Goal: Task Accomplishment & Management: Use online tool/utility

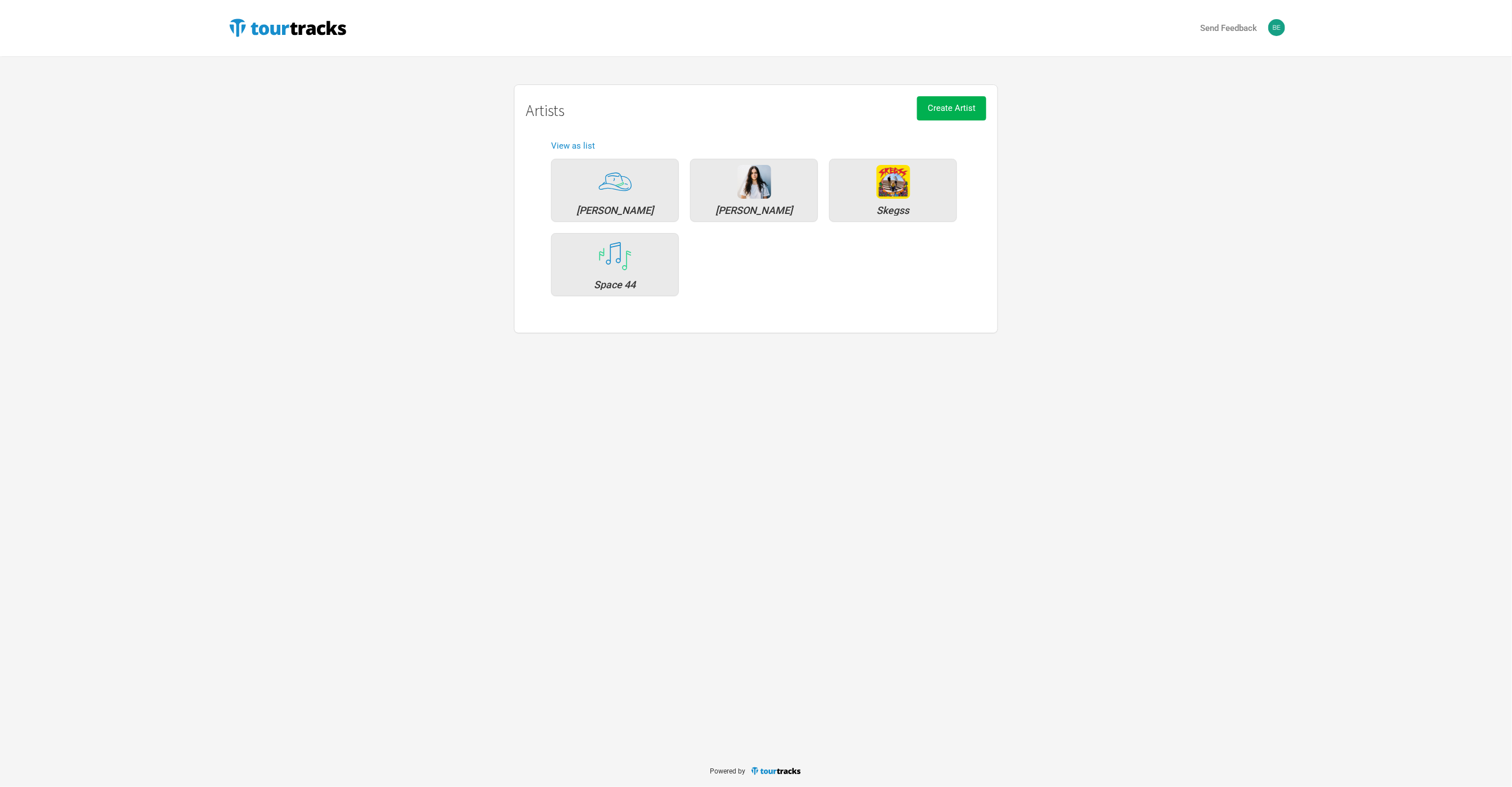
click at [288, 431] on div "Send Feedback Artists [PERSON_NAME] [PERSON_NAME] Skegss Space 44 Create Artist…" at bounding box center [756, 377] width 1512 height 755
click at [881, 198] on img at bounding box center [894, 182] width 34 height 34
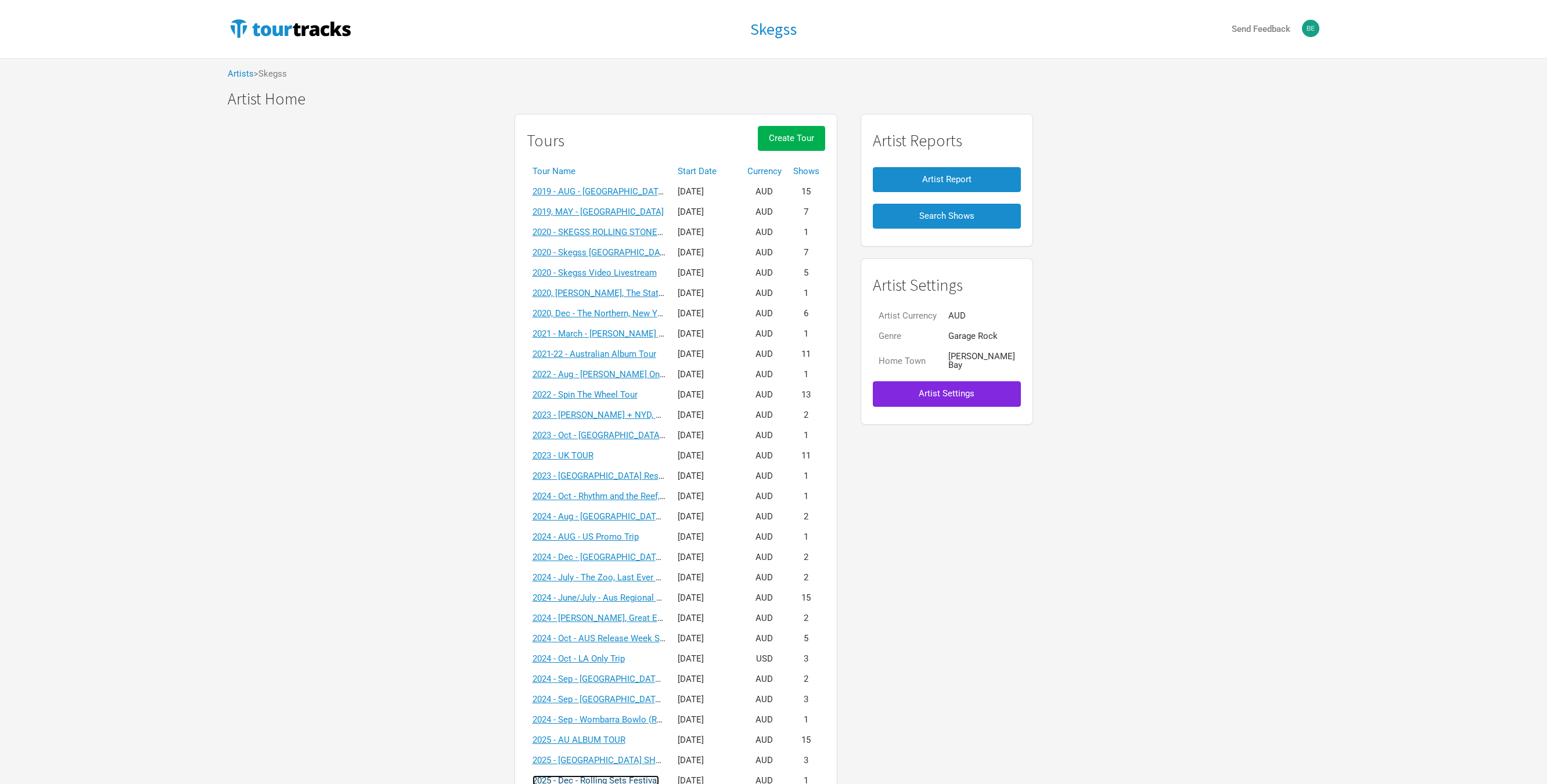
click at [649, 776] on link "2025 - Dec - Rolling Sets Festival" at bounding box center [596, 781] width 127 height 11
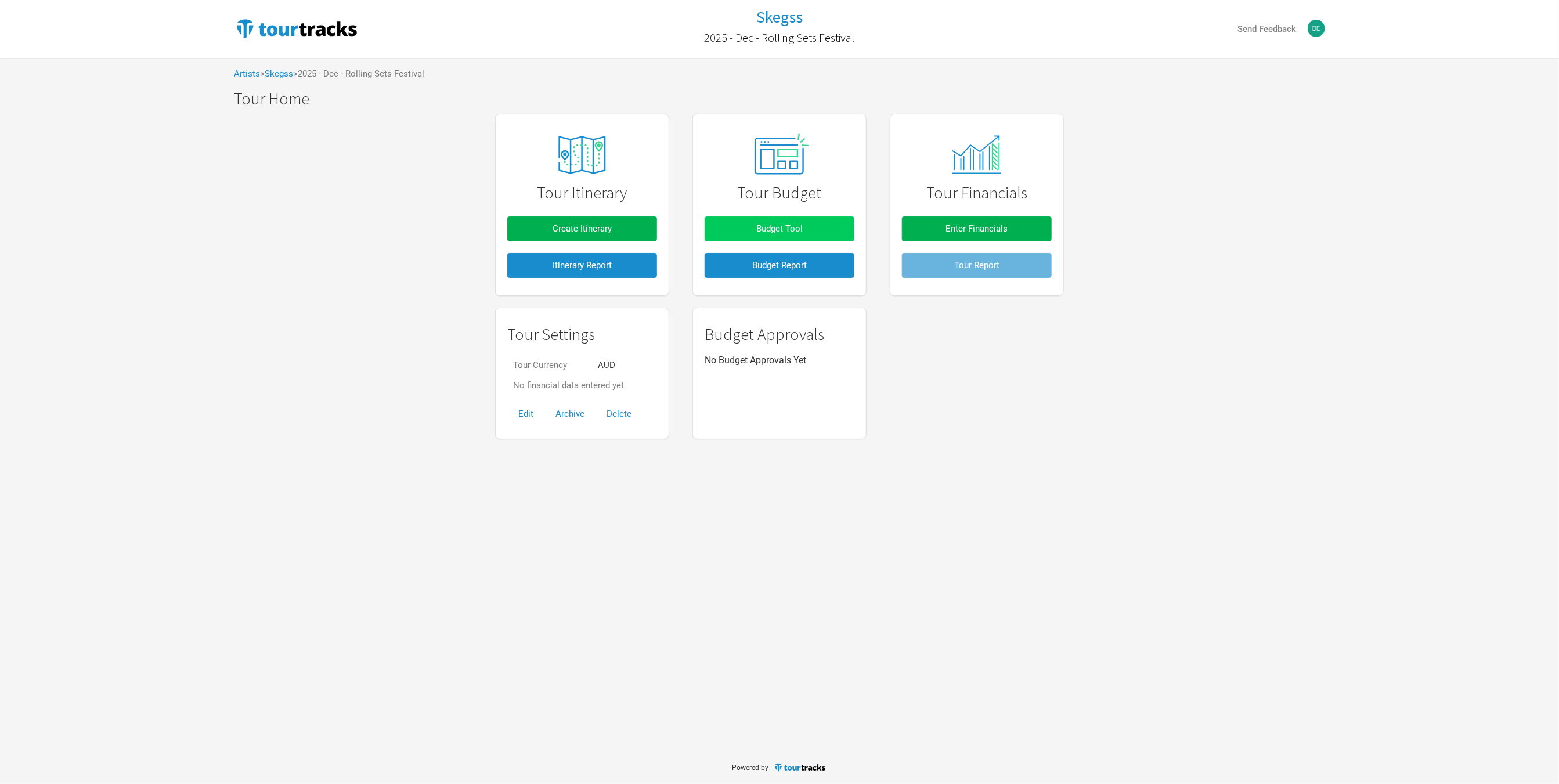
click at [731, 229] on button "Budget Tool" at bounding box center [780, 228] width 150 height 25
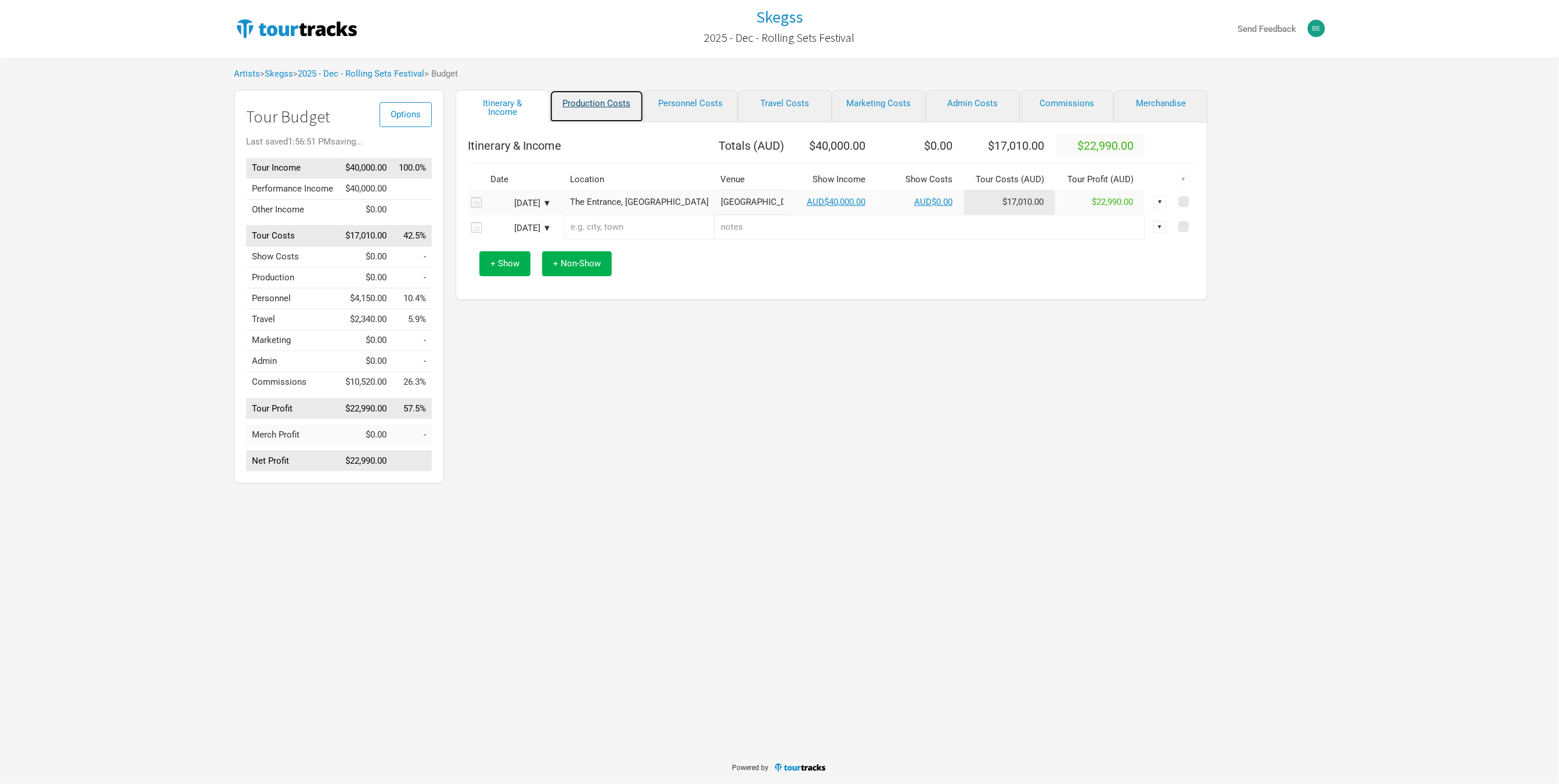
click at [588, 99] on link "Production Costs" at bounding box center [596, 106] width 94 height 33
select select "Shows"
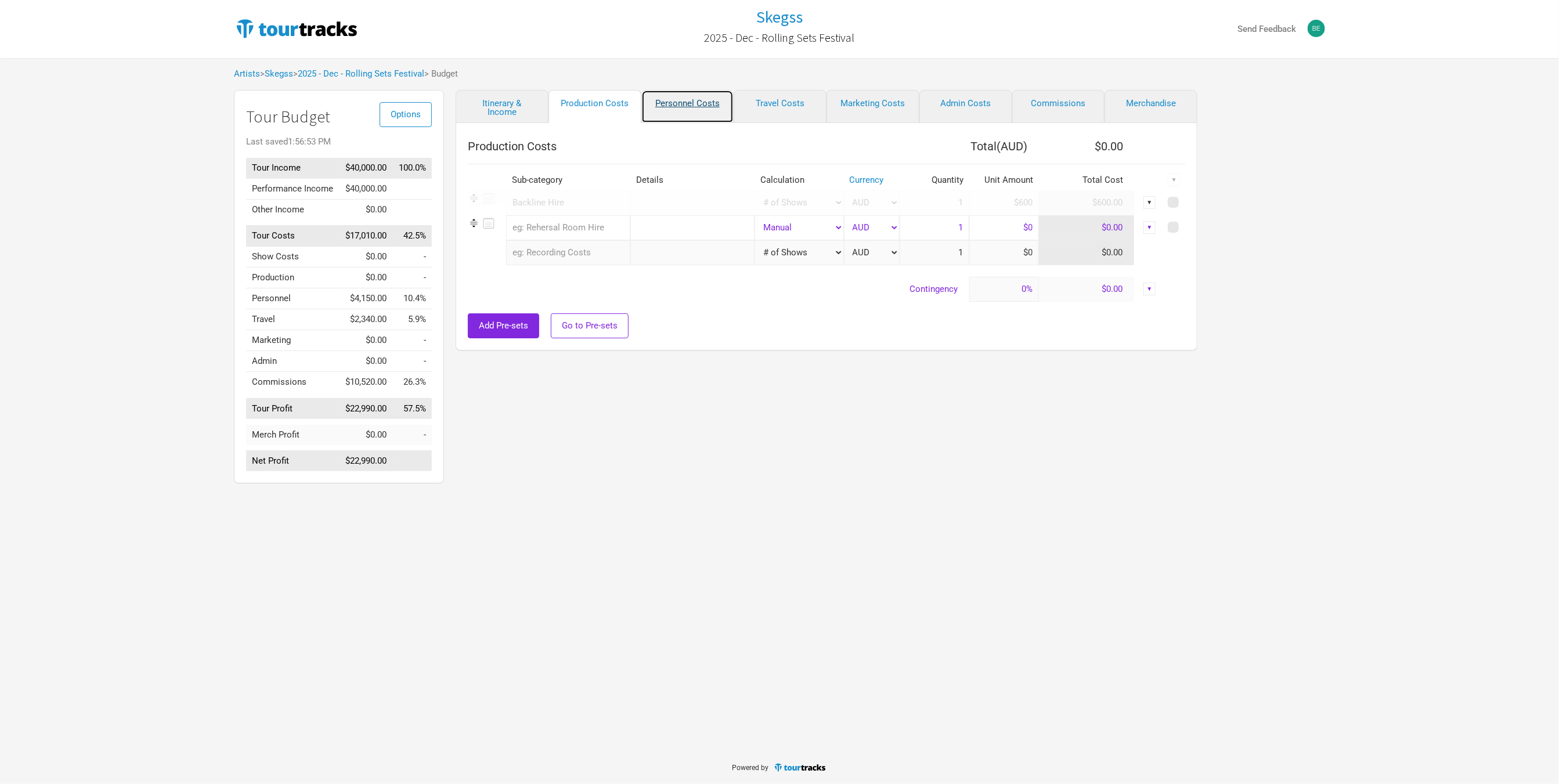
click at [685, 101] on link "Personnel Costs" at bounding box center [688, 106] width 93 height 33
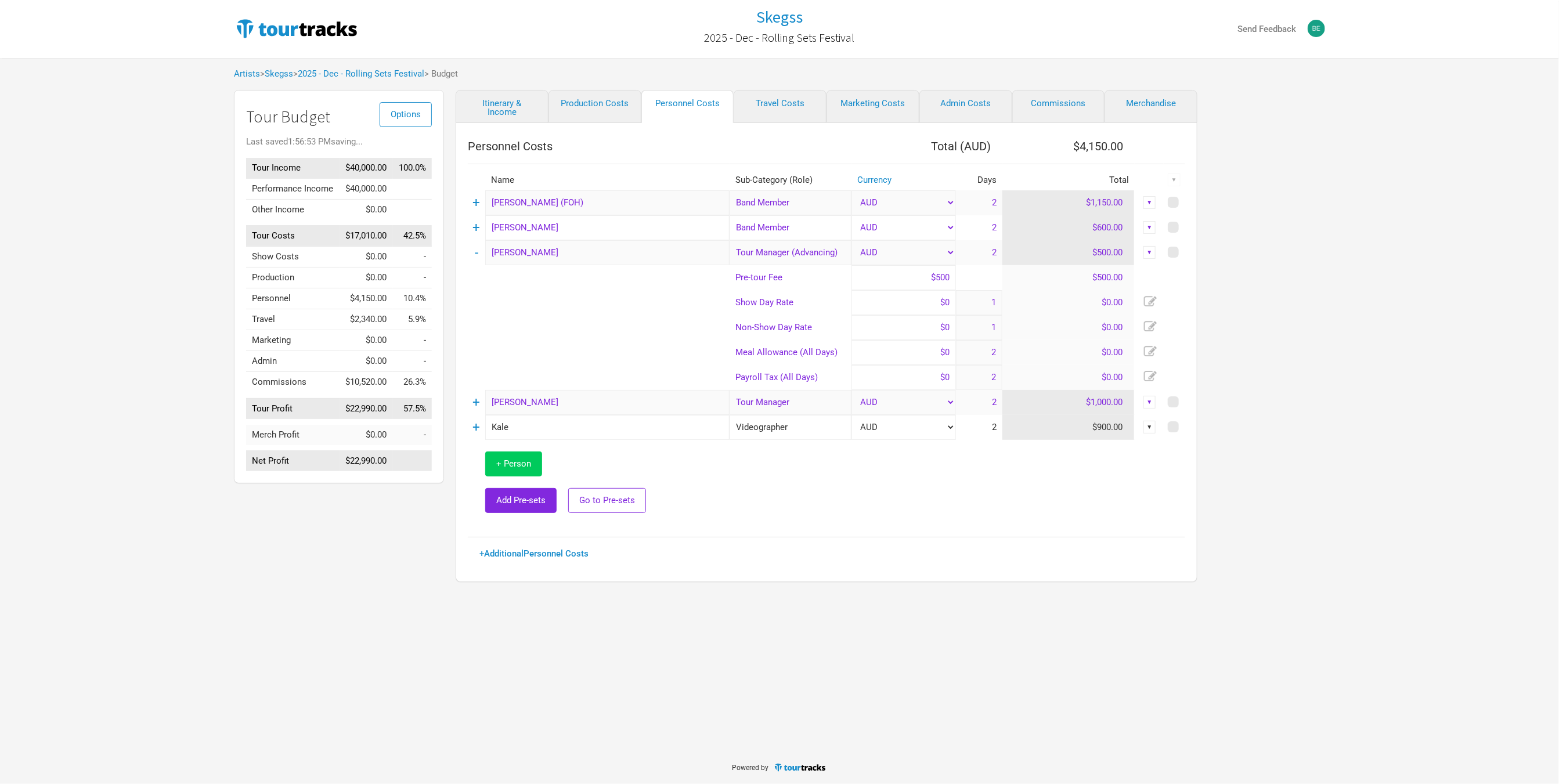
click at [525, 467] on span "+ Person" at bounding box center [514, 464] width 35 height 11
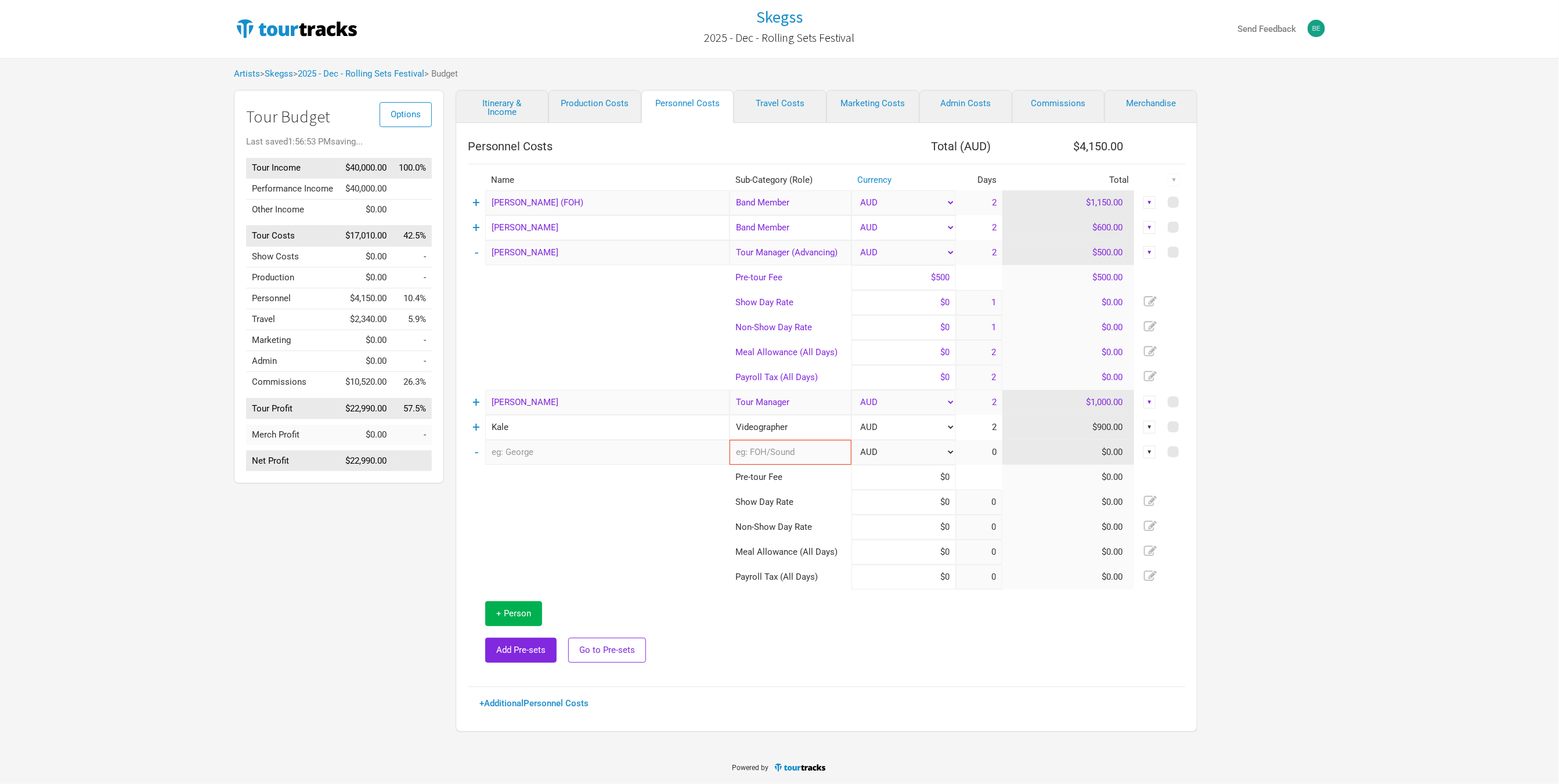
type input "1"
type input "2"
click at [575, 456] on input "text" at bounding box center [608, 452] width 245 height 25
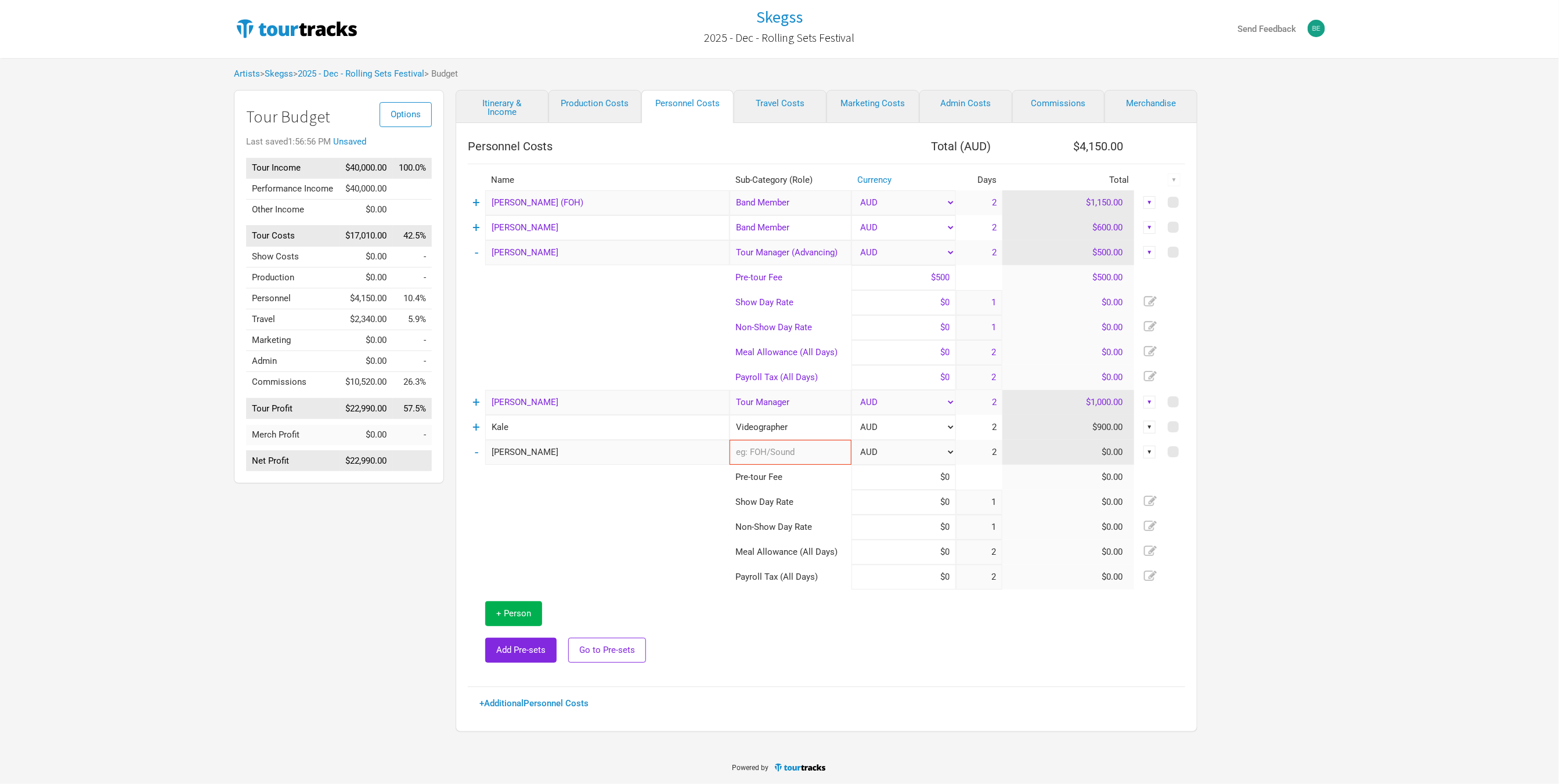
type input "[PERSON_NAME]"
type input "Ke"
type input "Sess"
click at [759, 468] on ul "Sess ion Musician Sess ion Musician - [PERSON_NAME] Sess ion Musicians" at bounding box center [791, 493] width 122 height 54
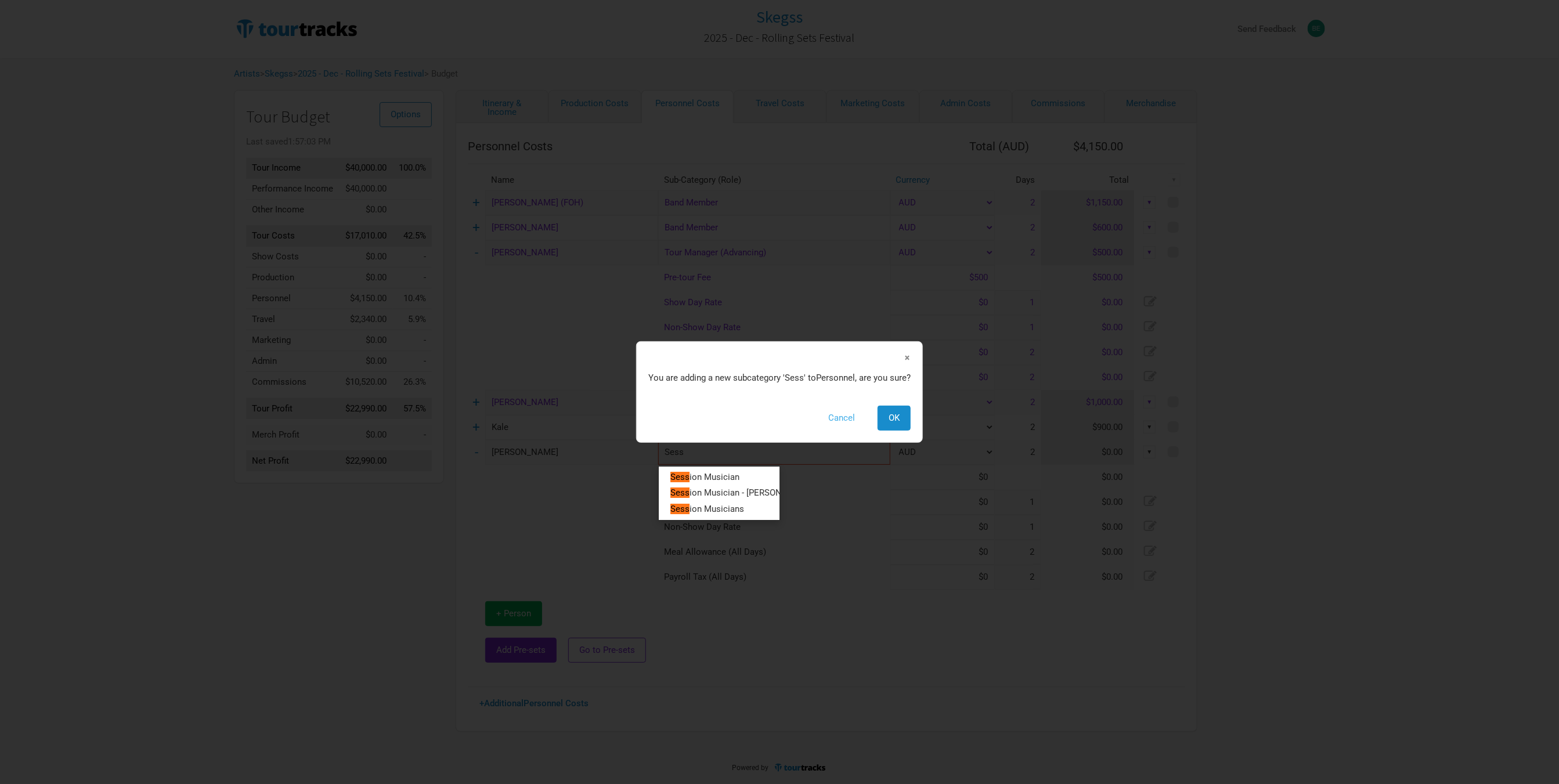
click at [840, 418] on button "Cancel" at bounding box center [842, 418] width 49 height 25
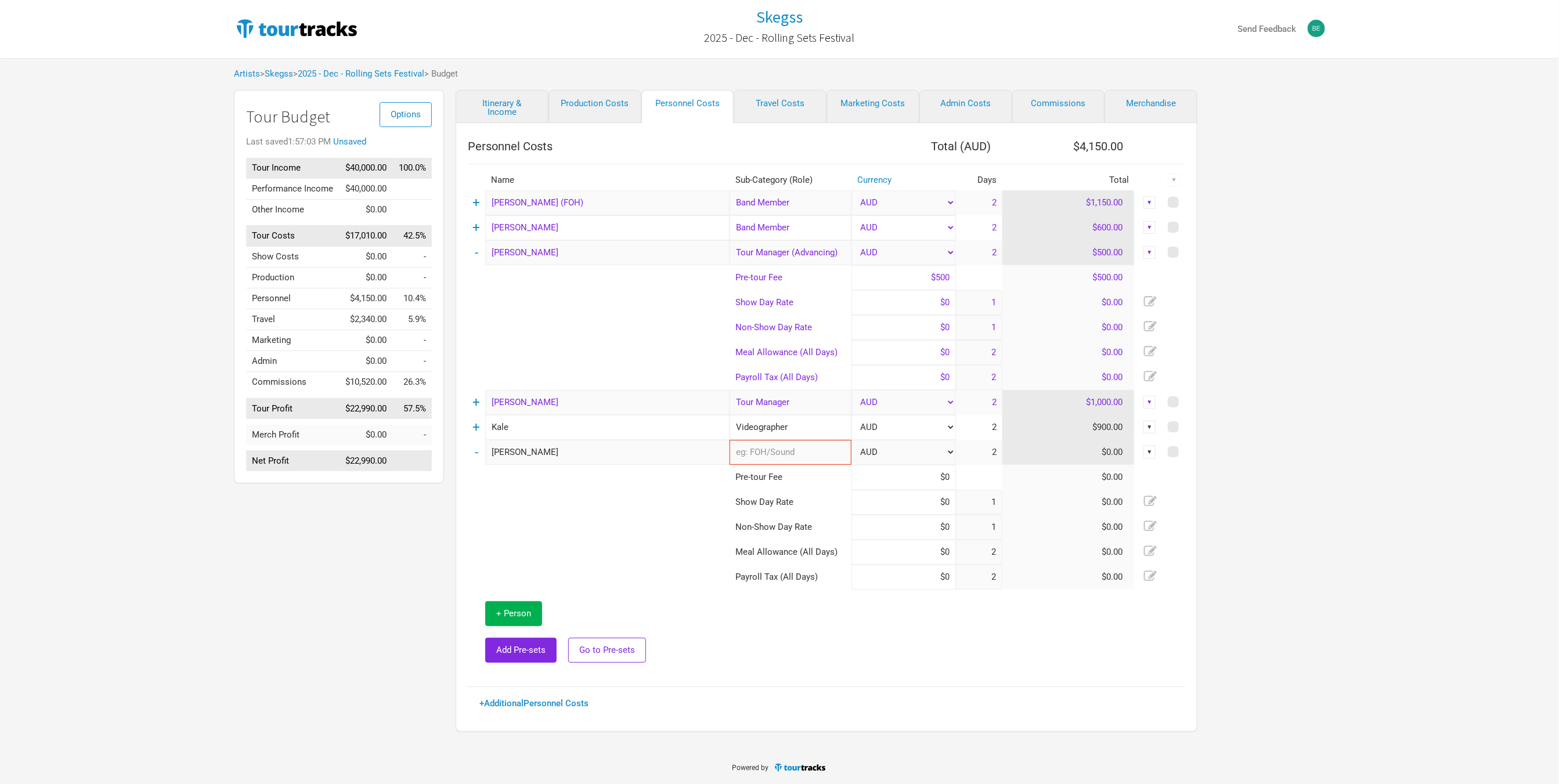
click at [779, 453] on input "text" at bounding box center [791, 452] width 122 height 25
type input "Sess"
click at [779, 477] on span "ion Musician" at bounding box center [786, 478] width 50 height 11
type input "Session Musician"
click at [899, 481] on input at bounding box center [903, 477] width 105 height 25
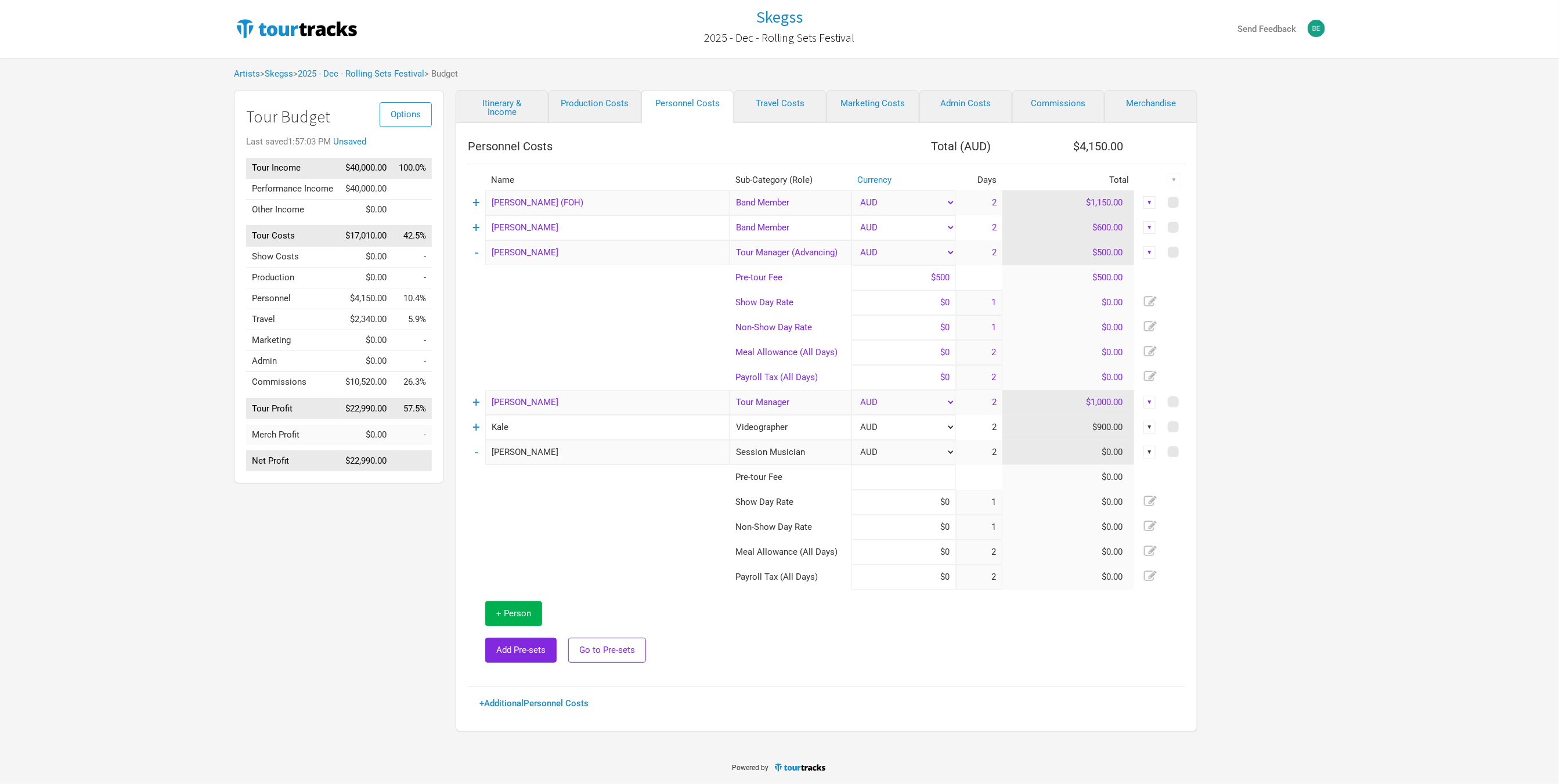
type input "$0"
click at [893, 498] on input at bounding box center [903, 502] width 105 height 25
type input "$4"
type input "$400"
click at [931, 537] on input at bounding box center [903, 527] width 105 height 25
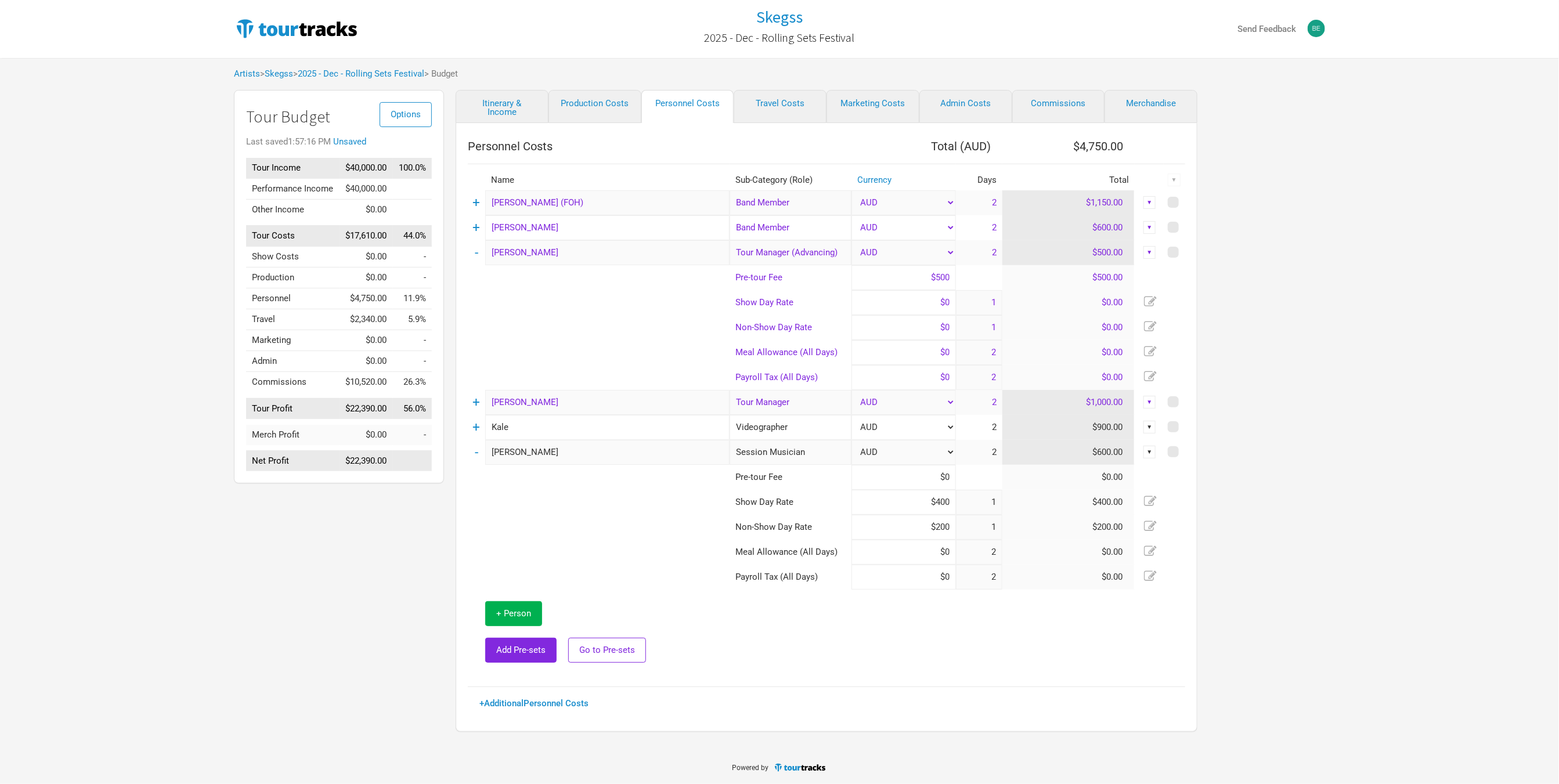
type input "$200"
click at [879, 666] on td at bounding box center [958, 633] width 455 height 86
click at [245, 73] on link "Artists" at bounding box center [247, 74] width 26 height 11
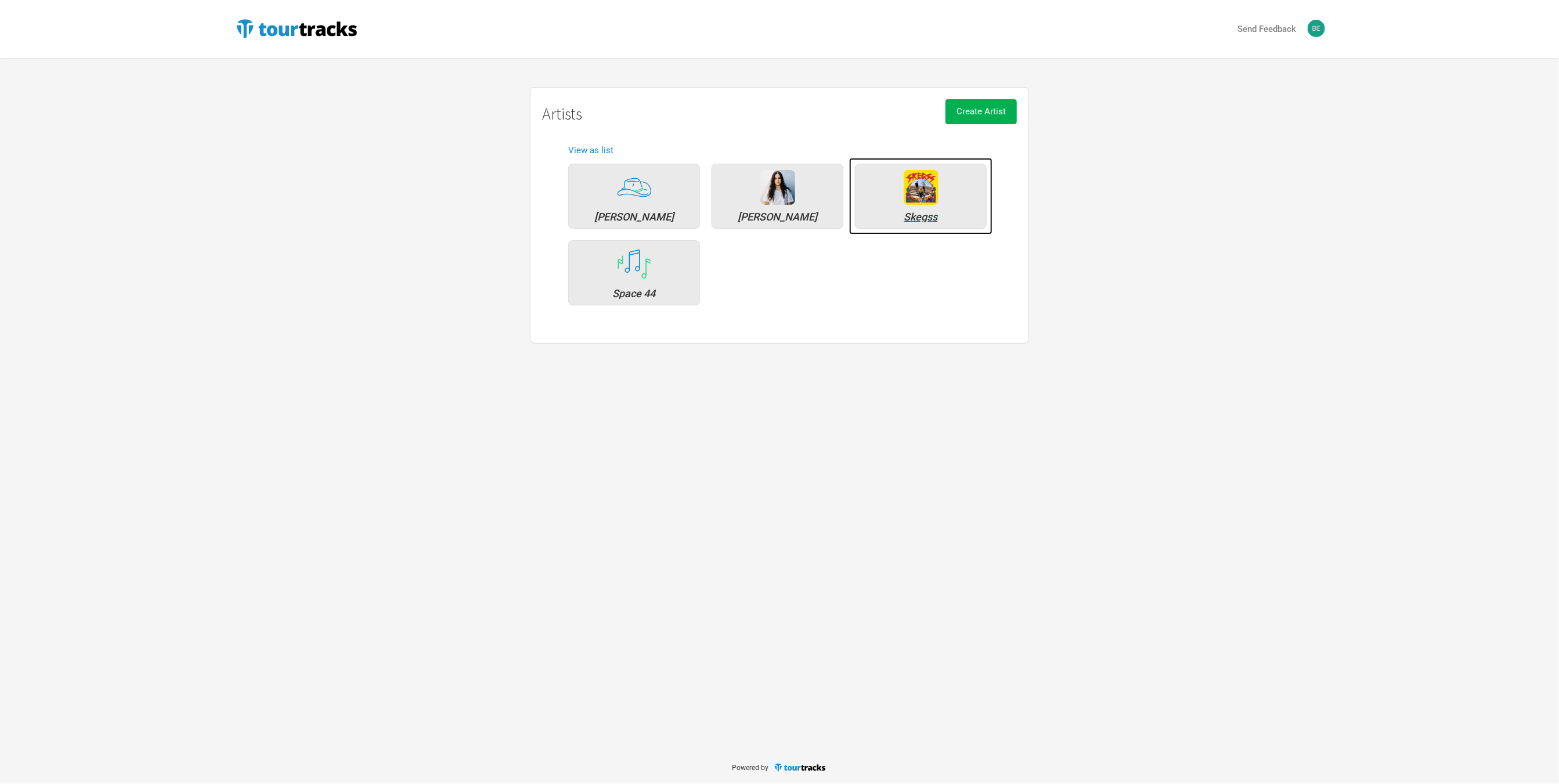
click at [911, 222] on div "Skegss" at bounding box center [921, 196] width 131 height 65
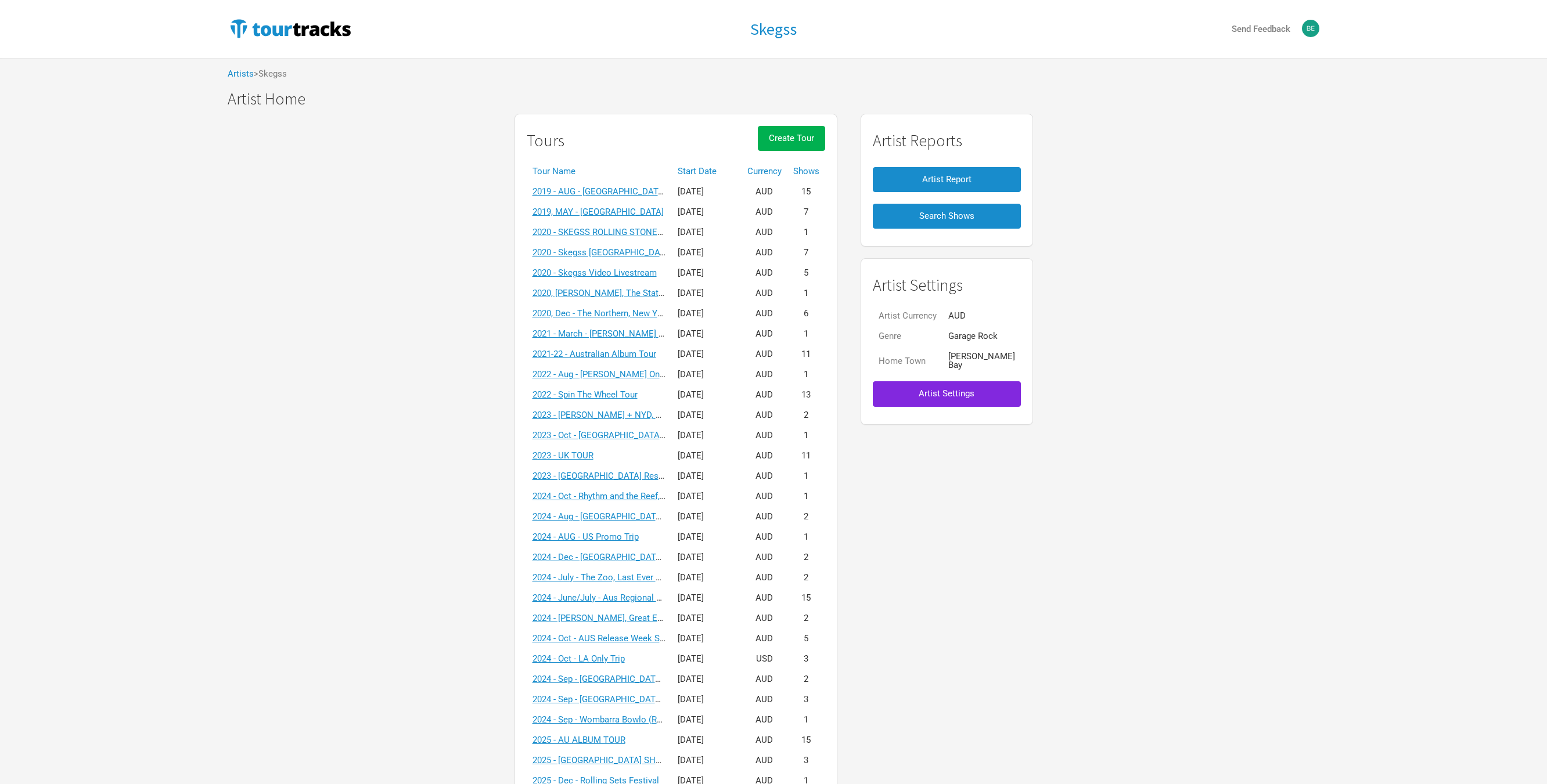
scroll to position [489, 0]
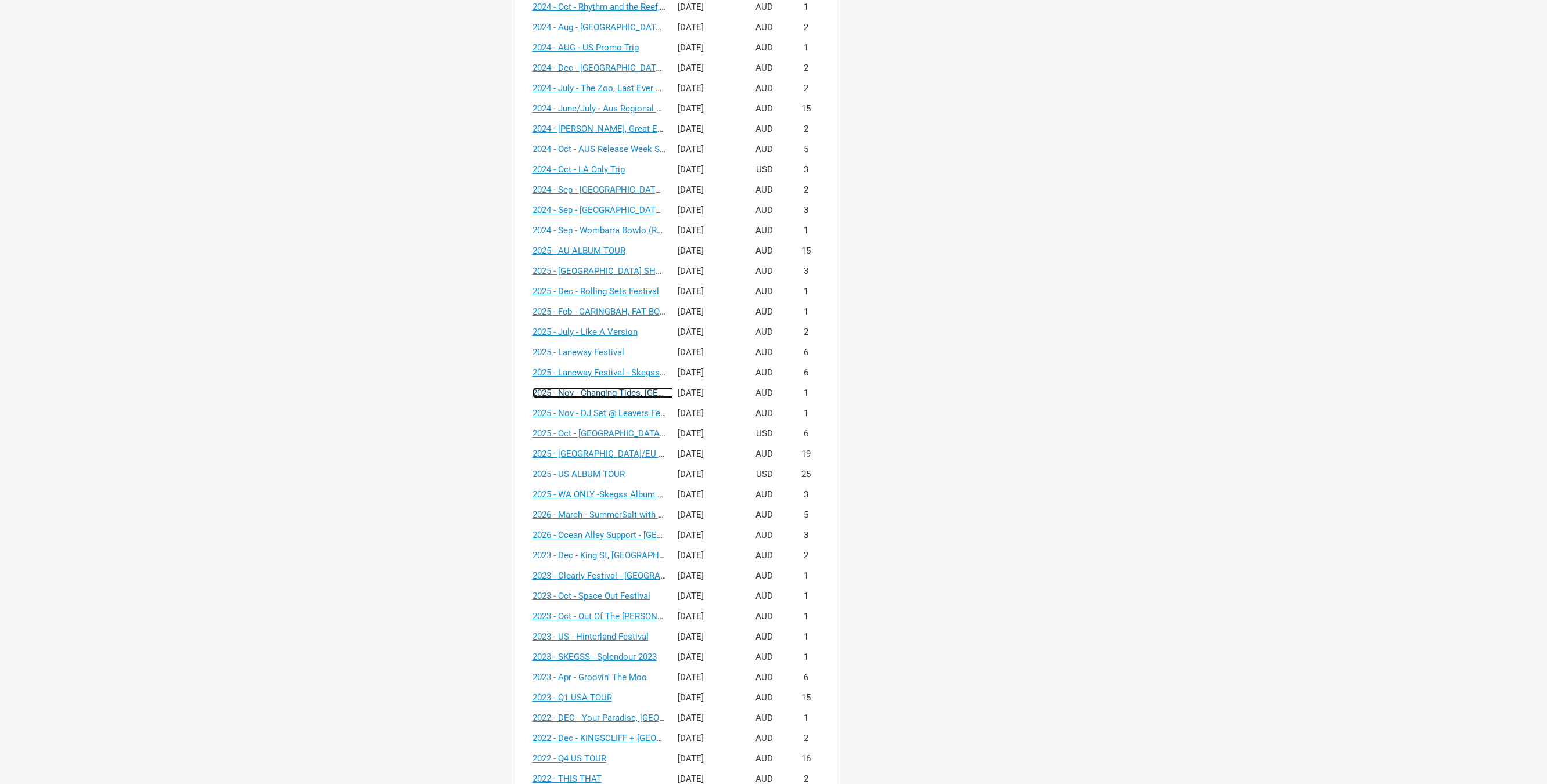
click at [637, 395] on link "2025 - Nov - Changing Tides, [GEOGRAPHIC_DATA]" at bounding box center [631, 393] width 196 height 11
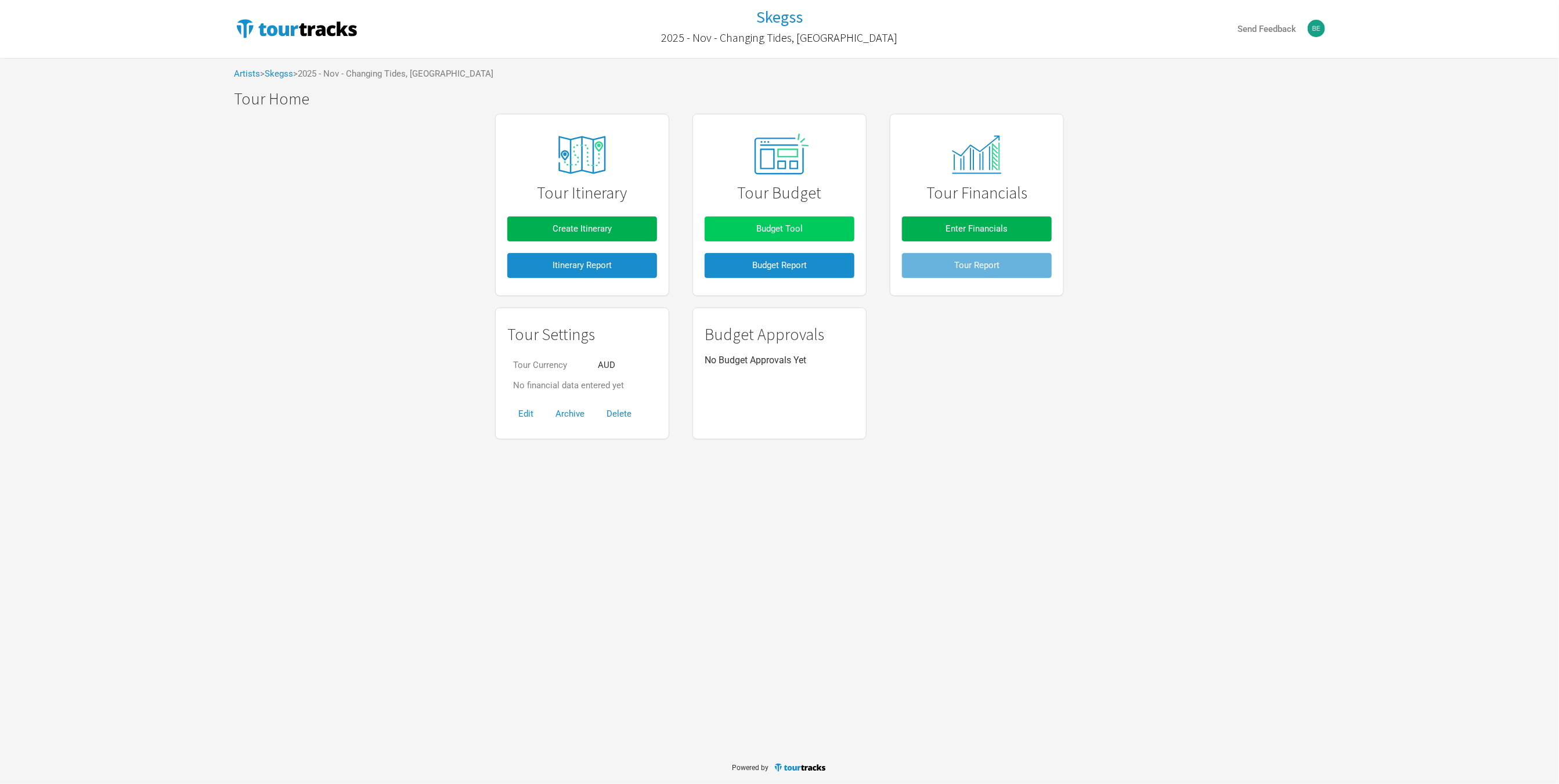
click at [786, 233] on span "Budget Tool" at bounding box center [780, 228] width 47 height 11
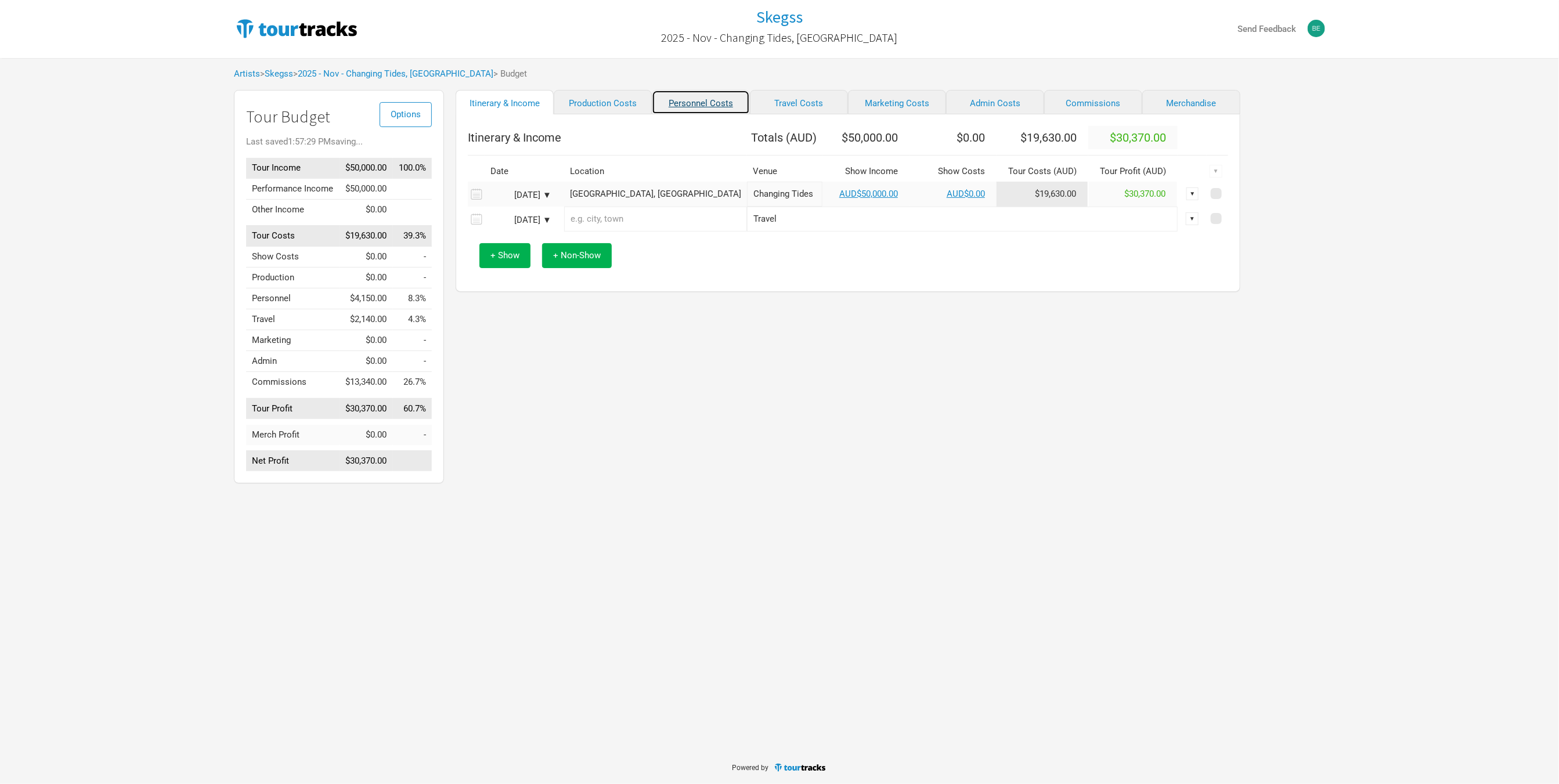
click at [671, 105] on link "Personnel Costs" at bounding box center [701, 102] width 98 height 24
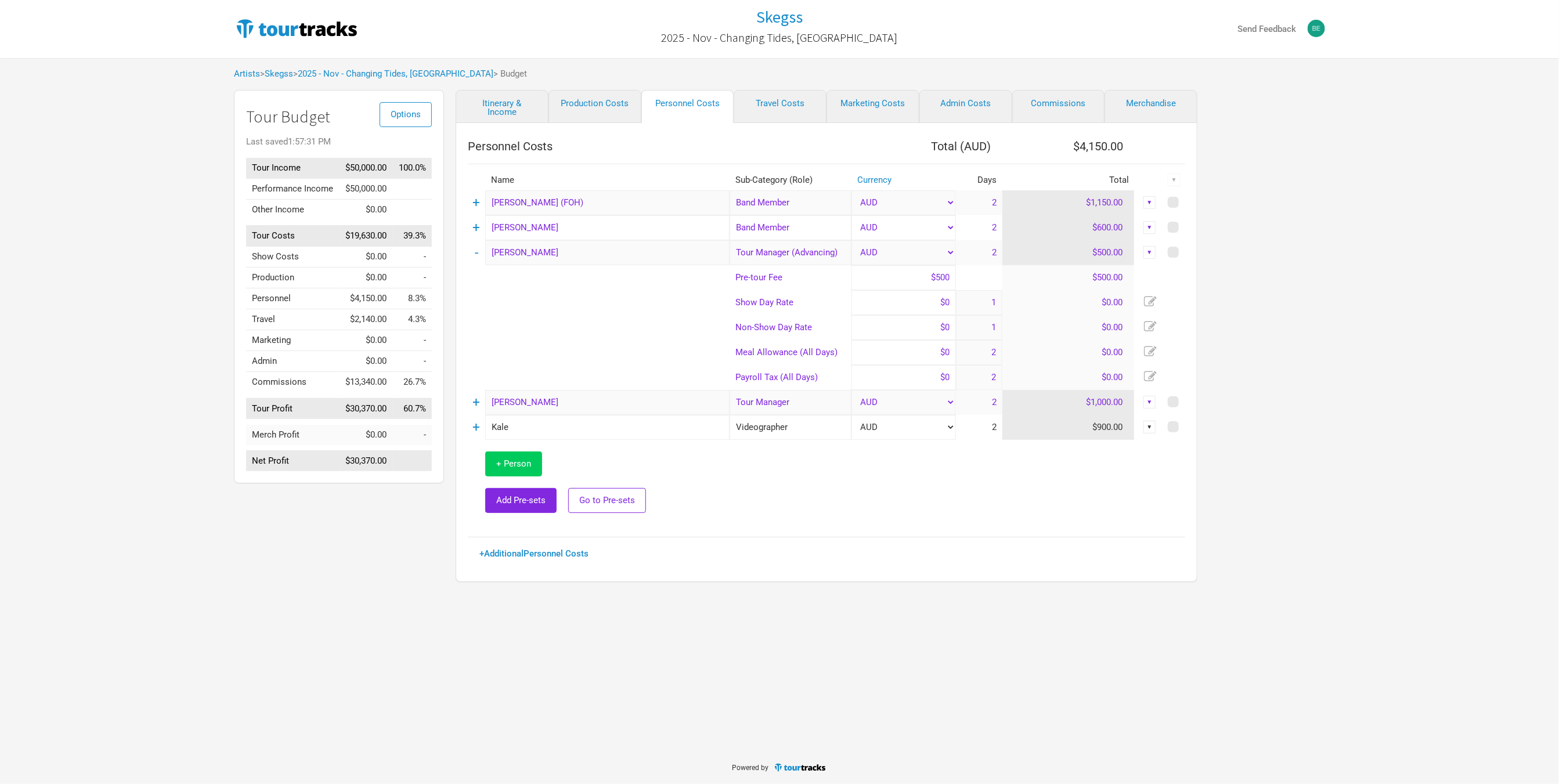
click at [538, 455] on button "+ Person" at bounding box center [514, 464] width 57 height 25
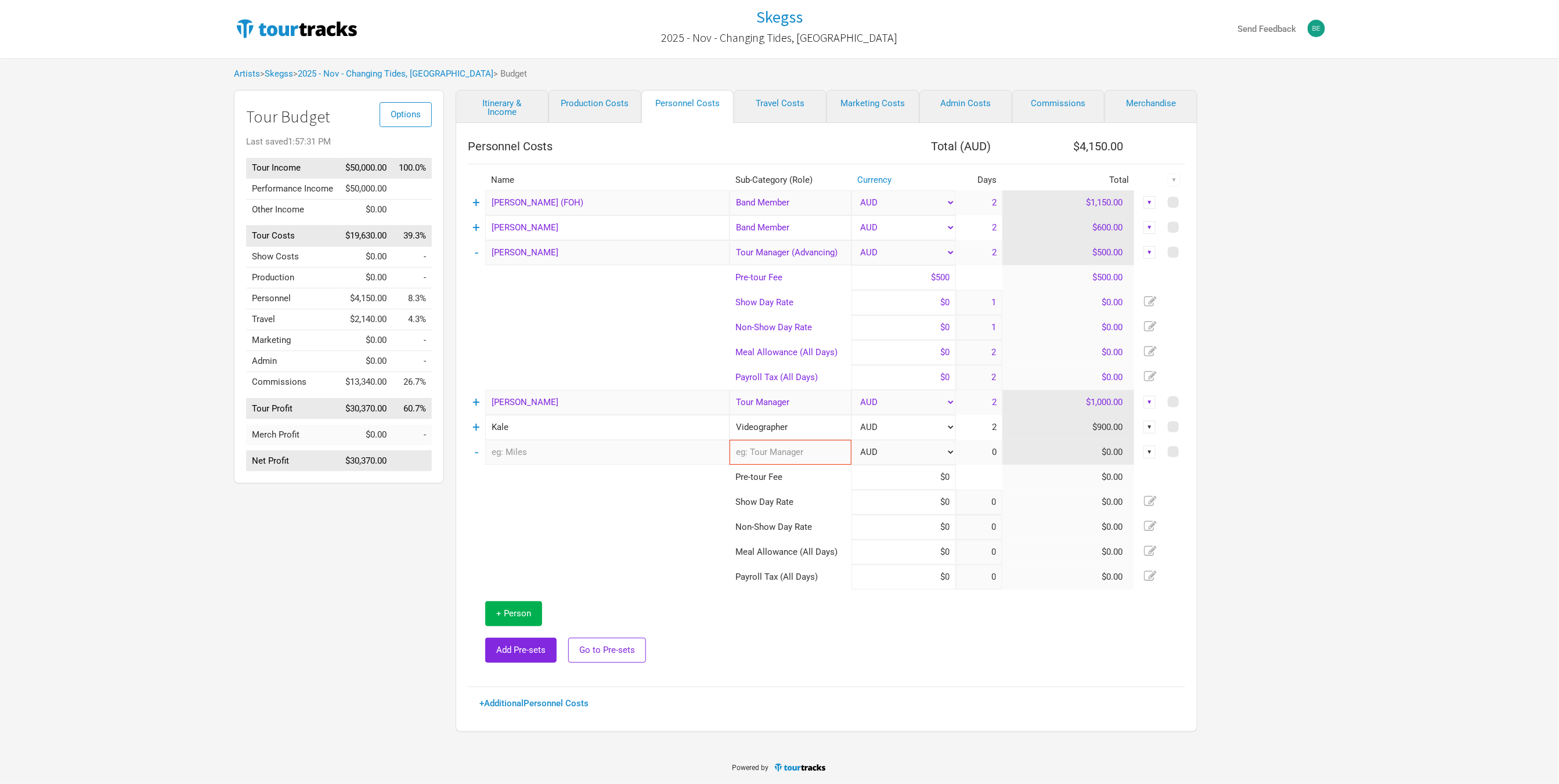
type input "1"
type input "2"
click at [566, 459] on input "text" at bounding box center [608, 452] width 245 height 25
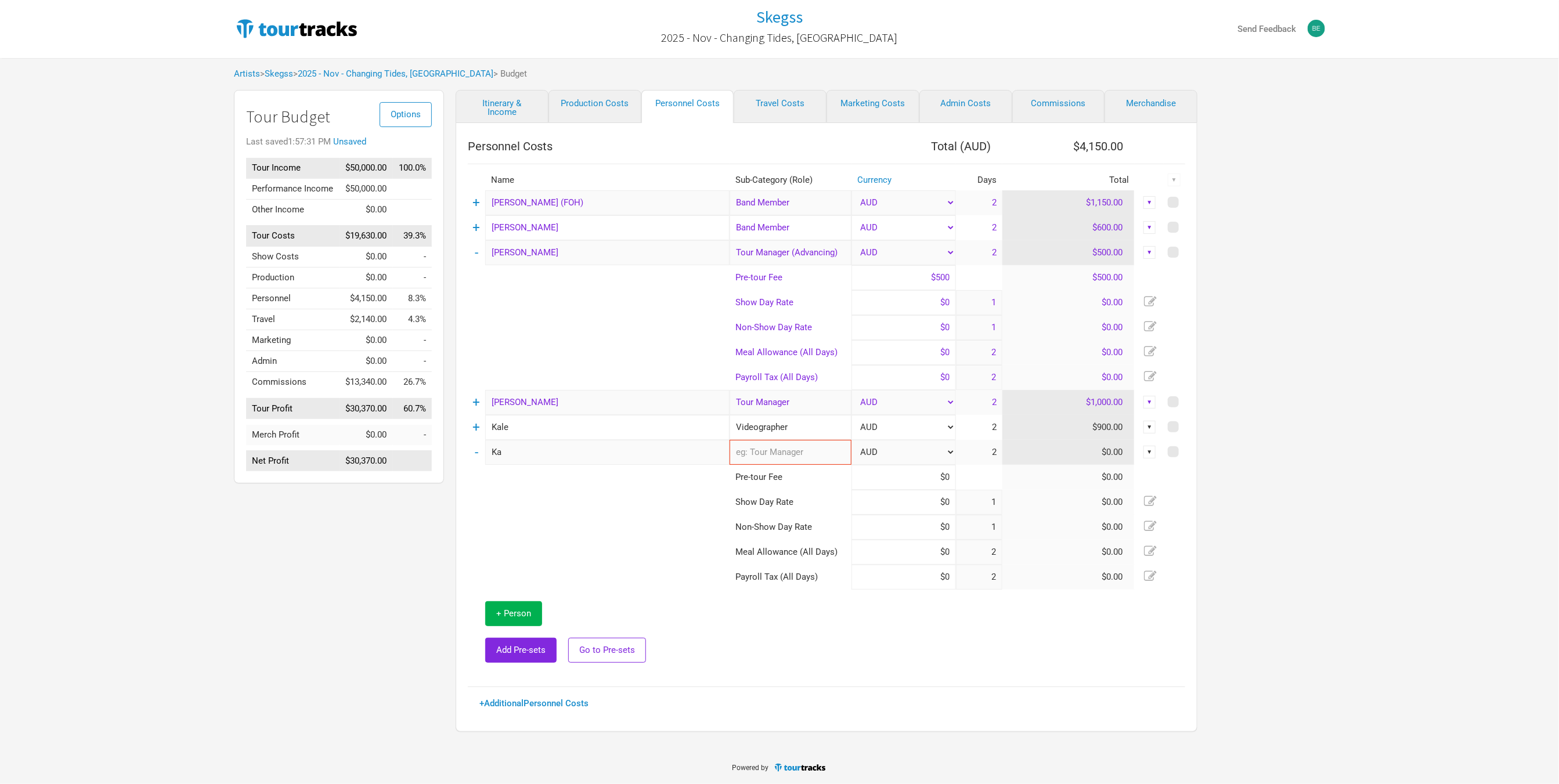
type input "K"
type input "[PERSON_NAME]"
type input "Sess"
click at [805, 478] on span "ion Musician" at bounding box center [786, 478] width 50 height 11
type input "Session Musician"
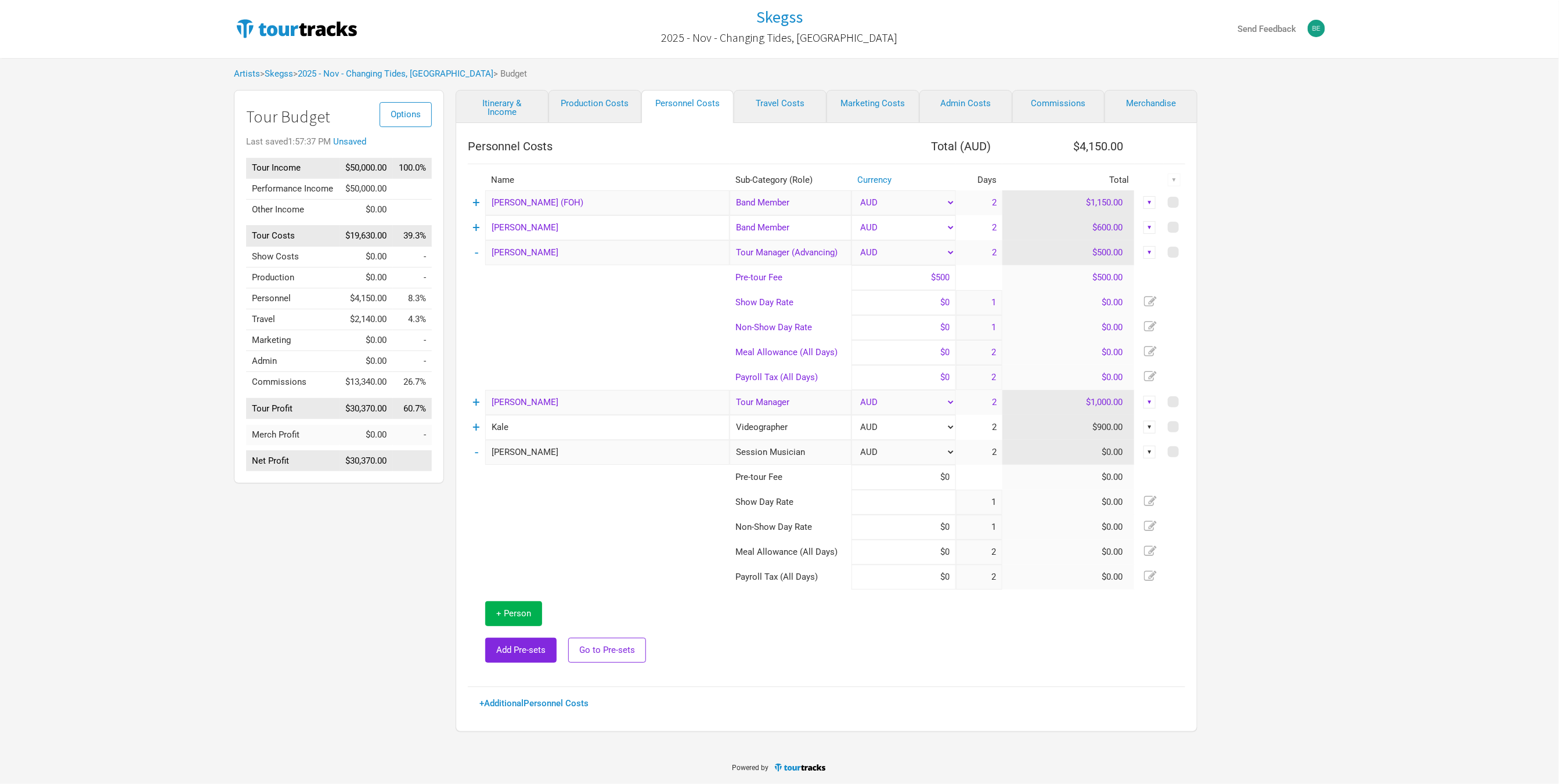
click at [885, 501] on input at bounding box center [903, 502] width 105 height 25
type input "$400"
click at [900, 526] on input at bounding box center [903, 527] width 105 height 25
type input "$200"
click at [659, 520] on td at bounding box center [598, 527] width 262 height 25
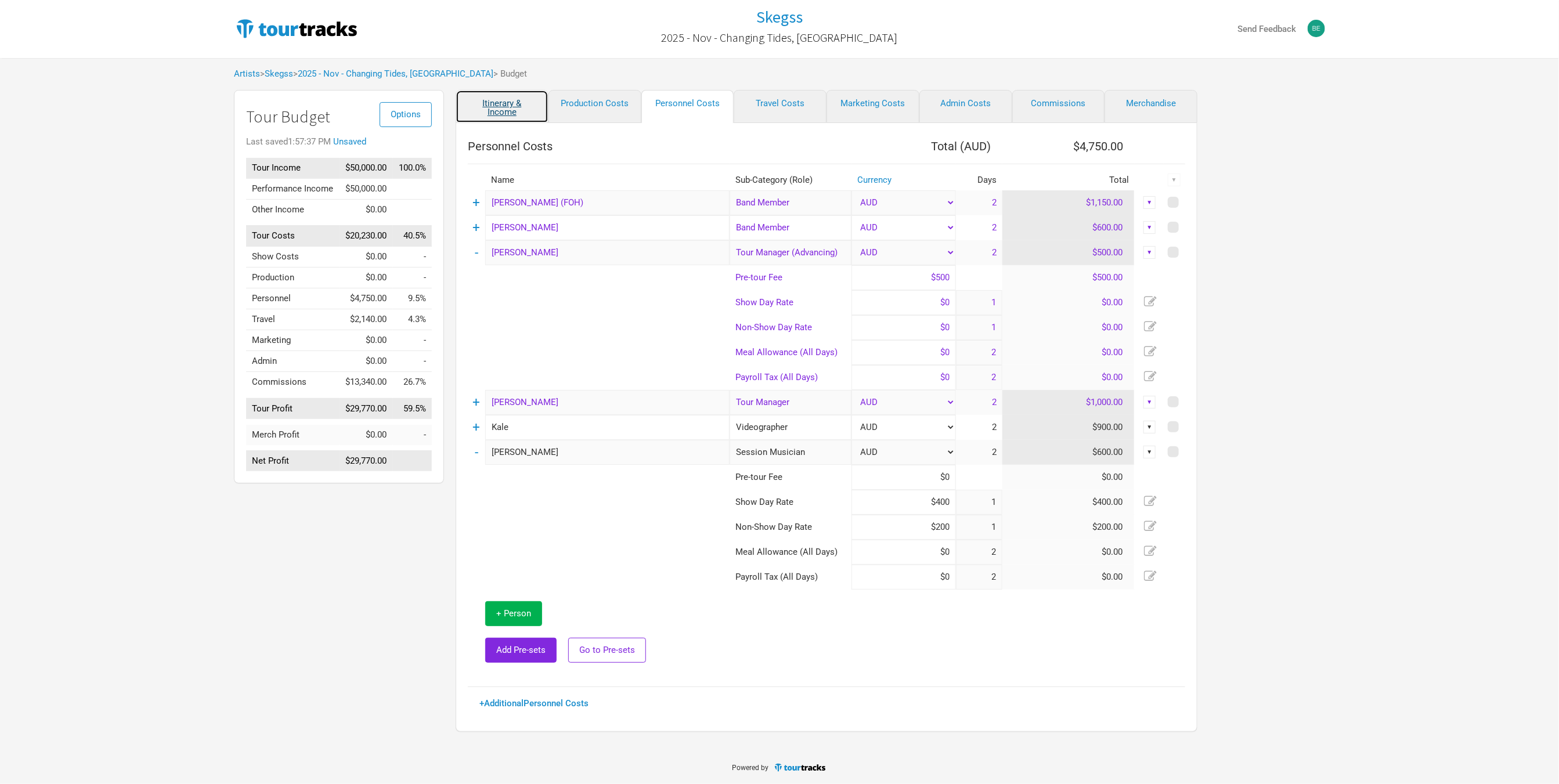
click at [515, 106] on link "Itinerary & Income" at bounding box center [502, 106] width 93 height 33
